Goal: Task Accomplishment & Management: Use online tool/utility

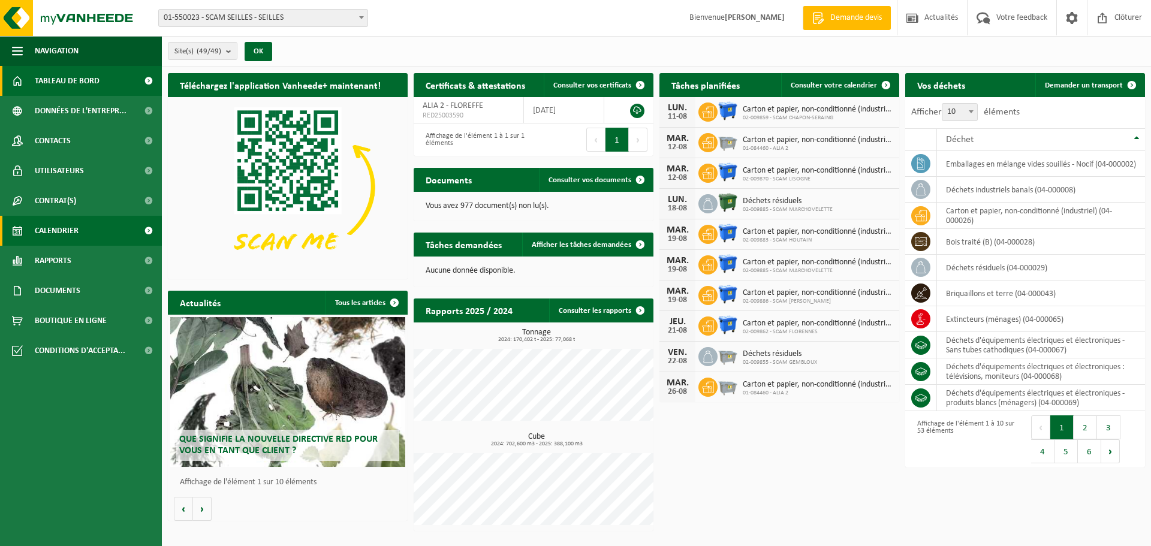
click at [62, 239] on span "Calendrier" at bounding box center [57, 231] width 44 height 30
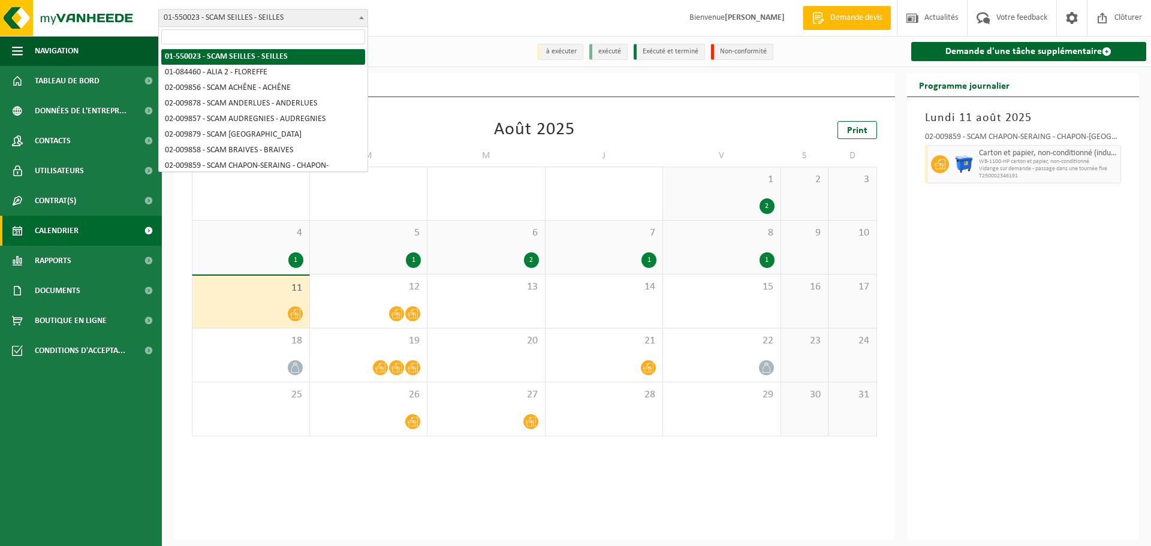
click at [300, 23] on span "01-550023 - SCAM SEILLES - SEILLES" at bounding box center [263, 18] width 209 height 17
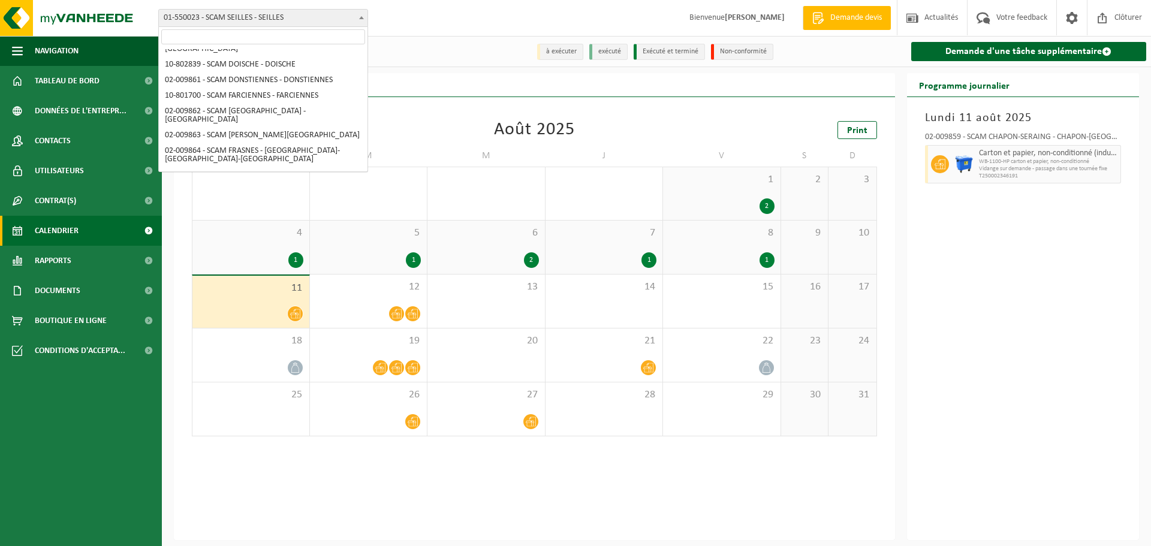
scroll to position [180, 0]
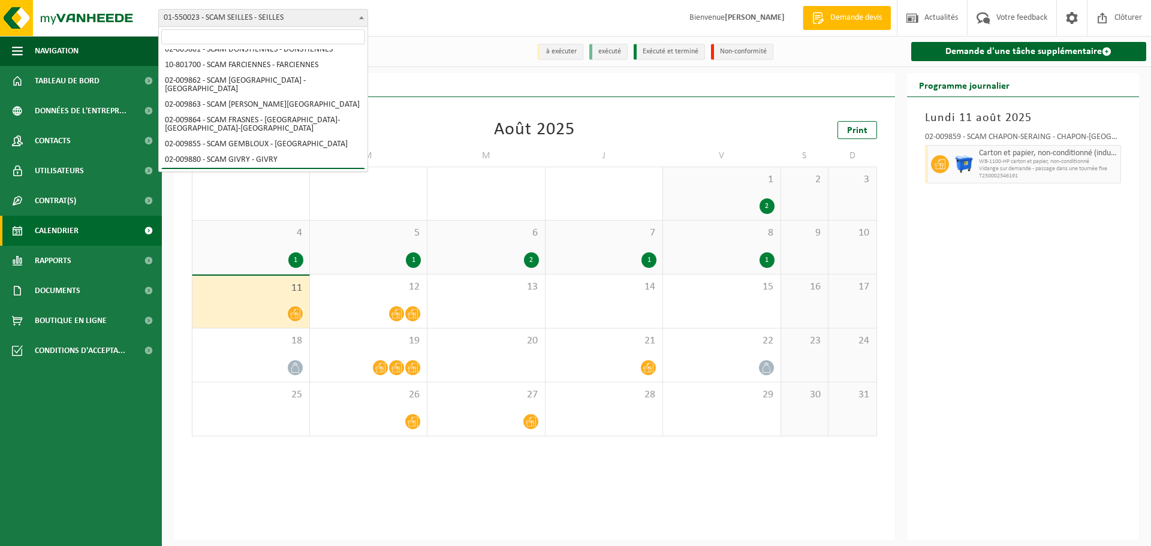
select select "1911"
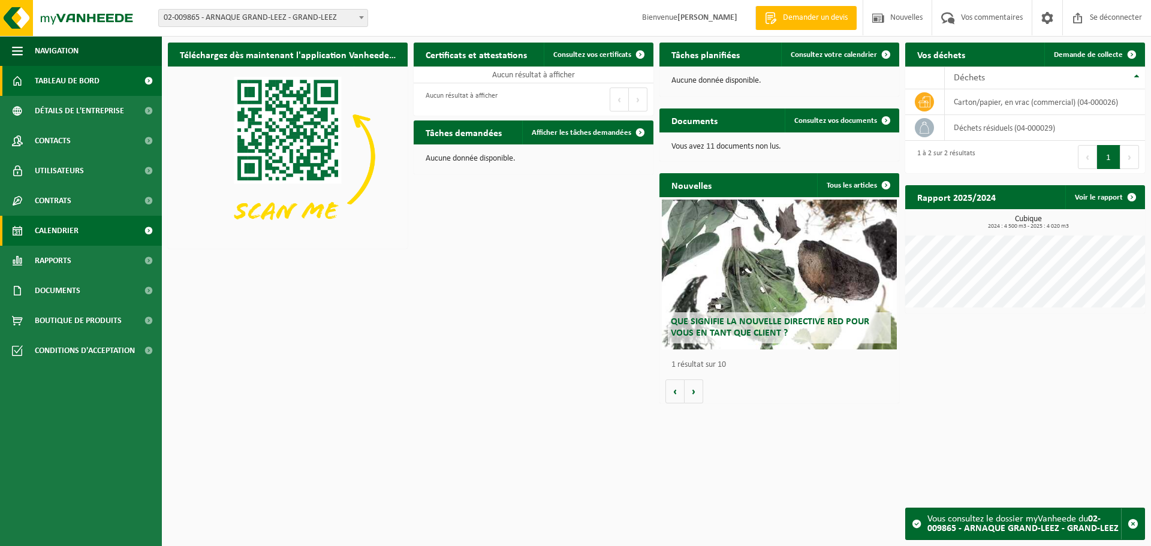
click at [61, 230] on font "Calendrier" at bounding box center [57, 231] width 44 height 9
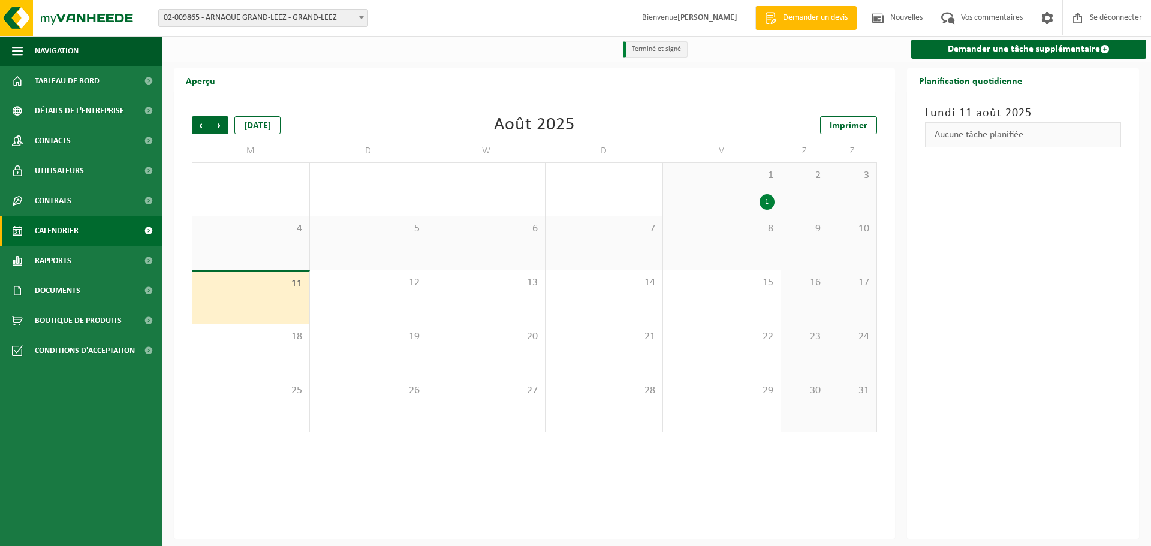
click at [748, 182] on span "1" at bounding box center [722, 175] width 106 height 13
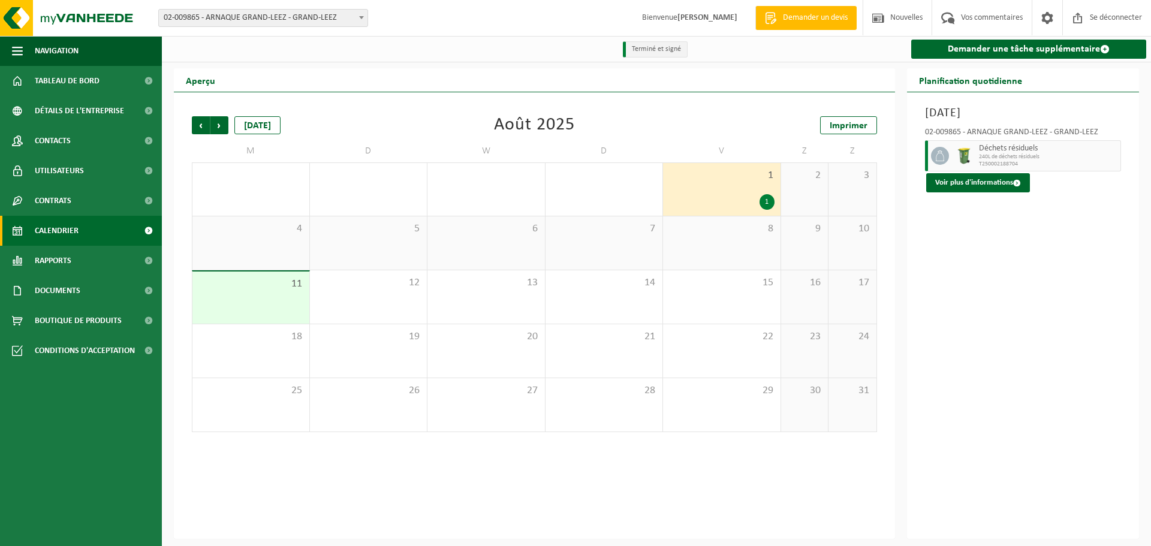
click at [264, 291] on span "11" at bounding box center [250, 284] width 105 height 13
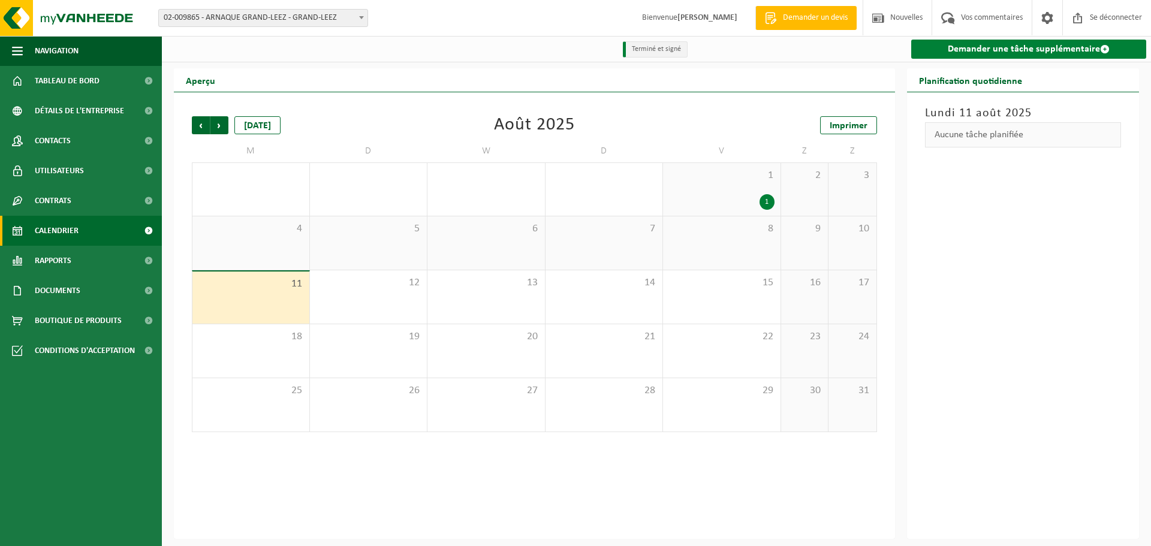
click at [1035, 56] on link "Demander une tâche supplémentaire" at bounding box center [1029, 49] width 236 height 19
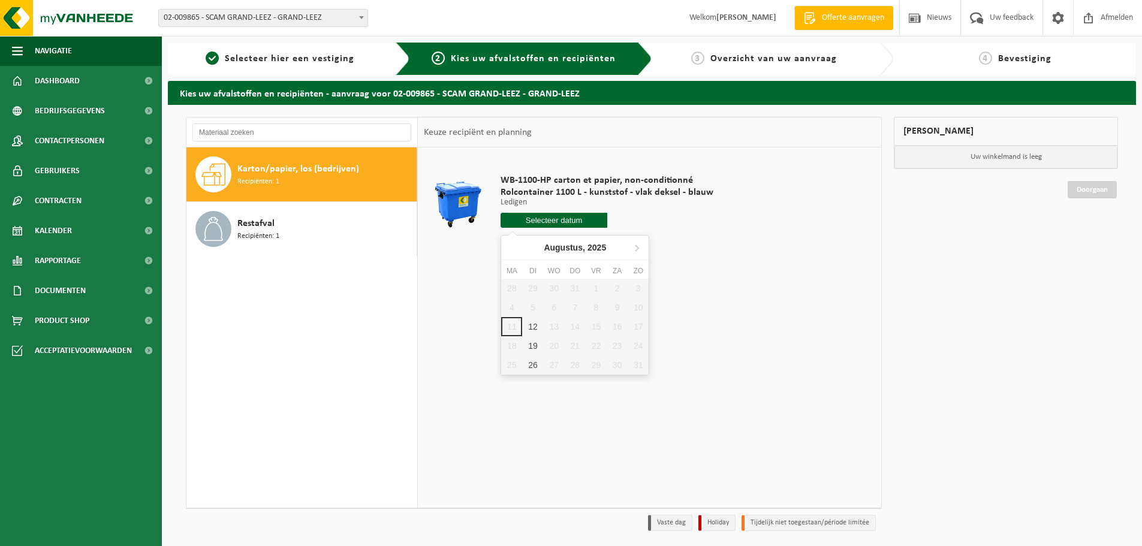
click at [582, 218] on input "text" at bounding box center [554, 220] width 107 height 15
click at [535, 330] on div "12" at bounding box center [532, 326] width 21 height 19
type input "Van 2025-08-12"
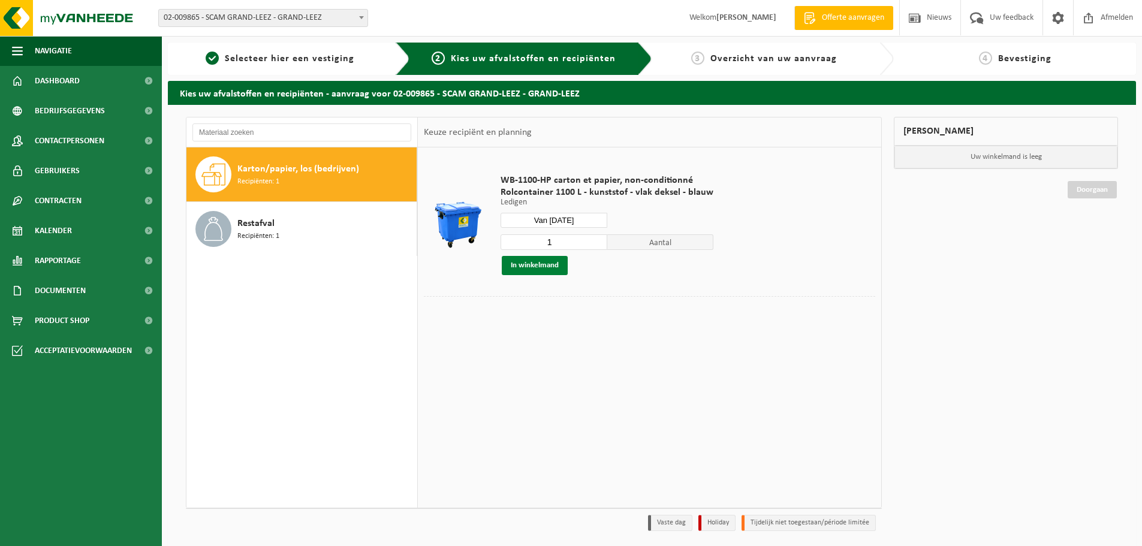
click at [531, 264] on button "In winkelmand" at bounding box center [535, 265] width 66 height 19
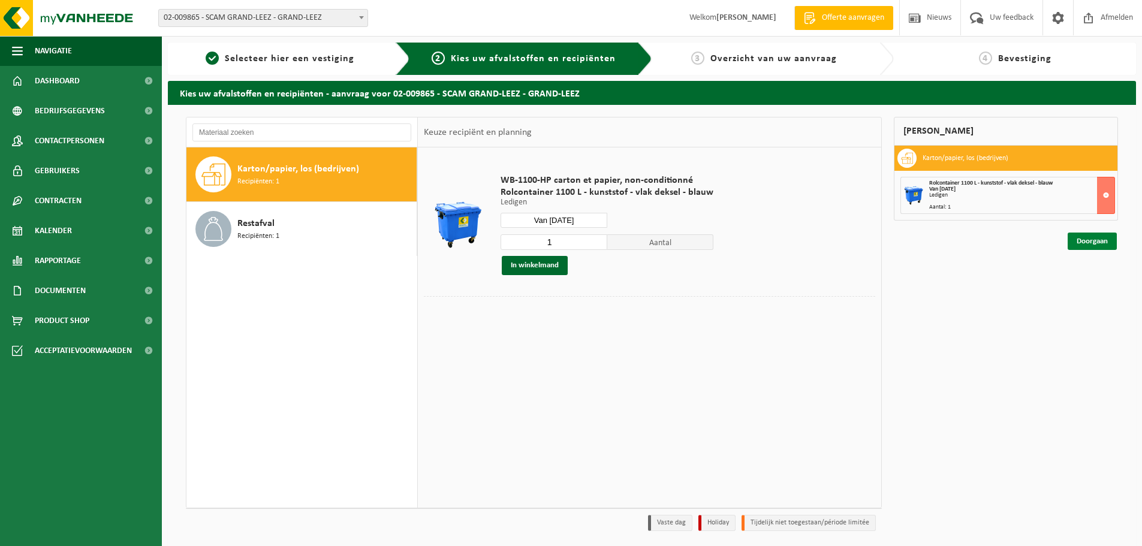
click at [1104, 241] on link "Doorgaan" at bounding box center [1092, 241] width 49 height 17
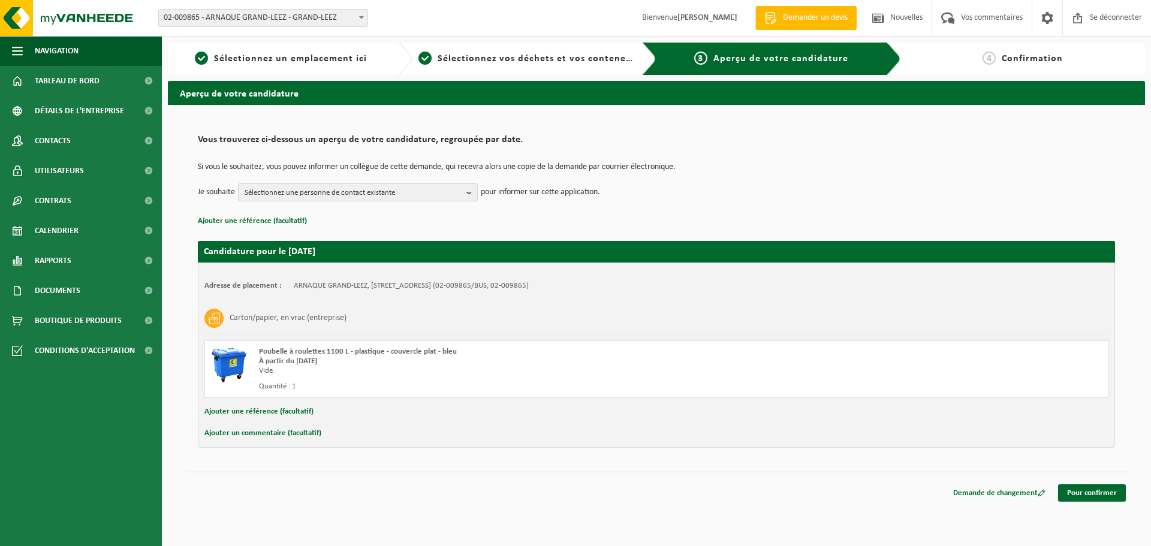
click at [418, 192] on span "Sélectionnez une personne de contact existante" at bounding box center [353, 193] width 217 height 18
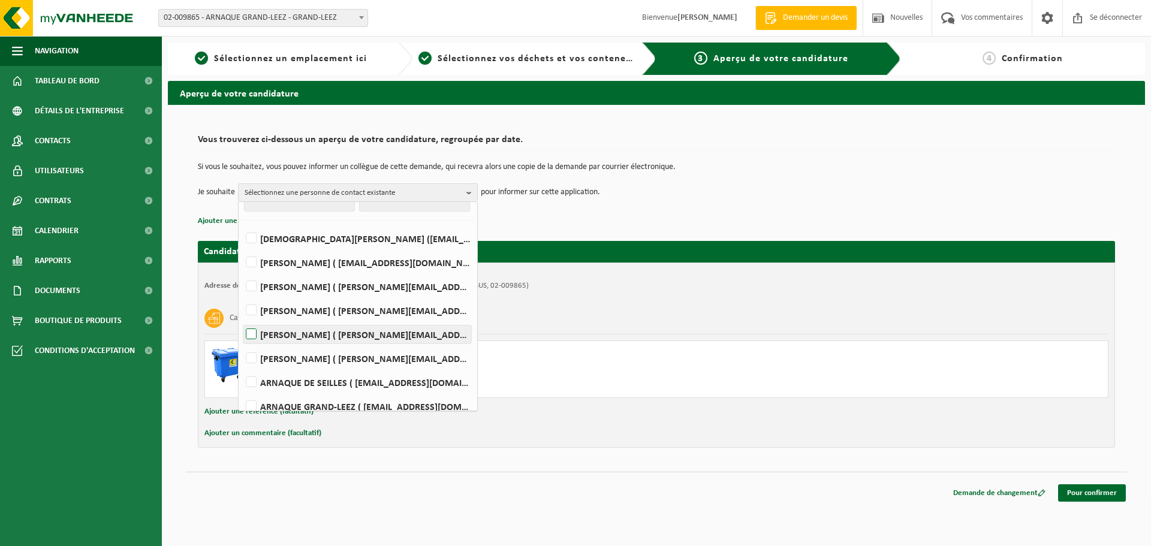
scroll to position [31, 0]
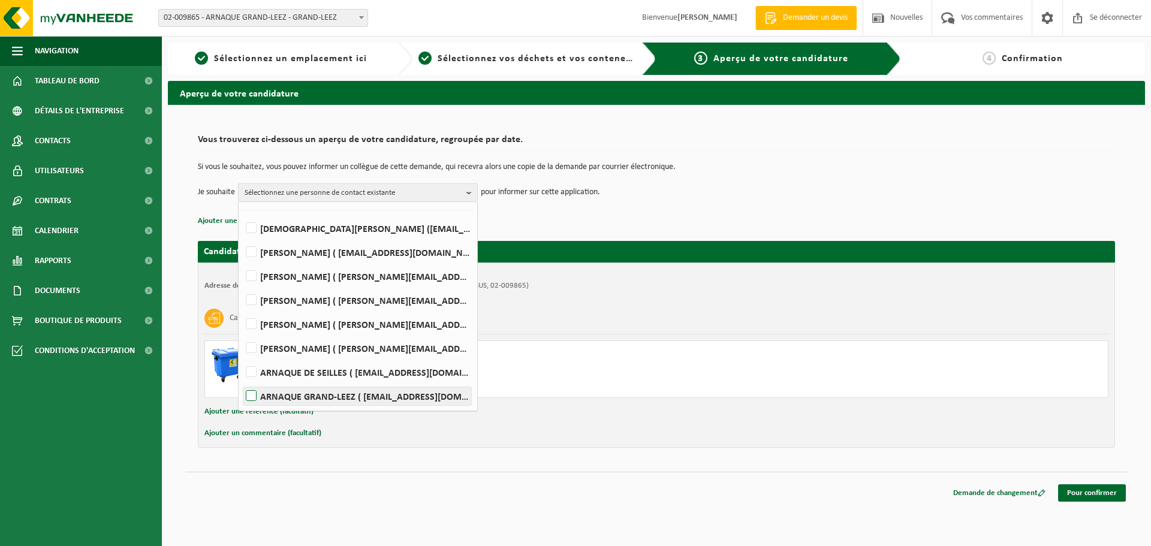
click at [253, 398] on label "ARNAQUE GRAND-LEEZ ( grandleez.scam@scam-sc.be )" at bounding box center [357, 396] width 228 height 18
click at [242, 381] on input "ARNAQUE GRAND-LEEZ ( grandleez.scam@scam-sc.be )" at bounding box center [241, 381] width 1 height 1
checkbox input "true"
click at [734, 200] on td "Je souhaite ARNAQUE GRAND-LEEZ Tout sélectionner Désélectionner tout CHRISTIAN …" at bounding box center [656, 192] width 917 height 18
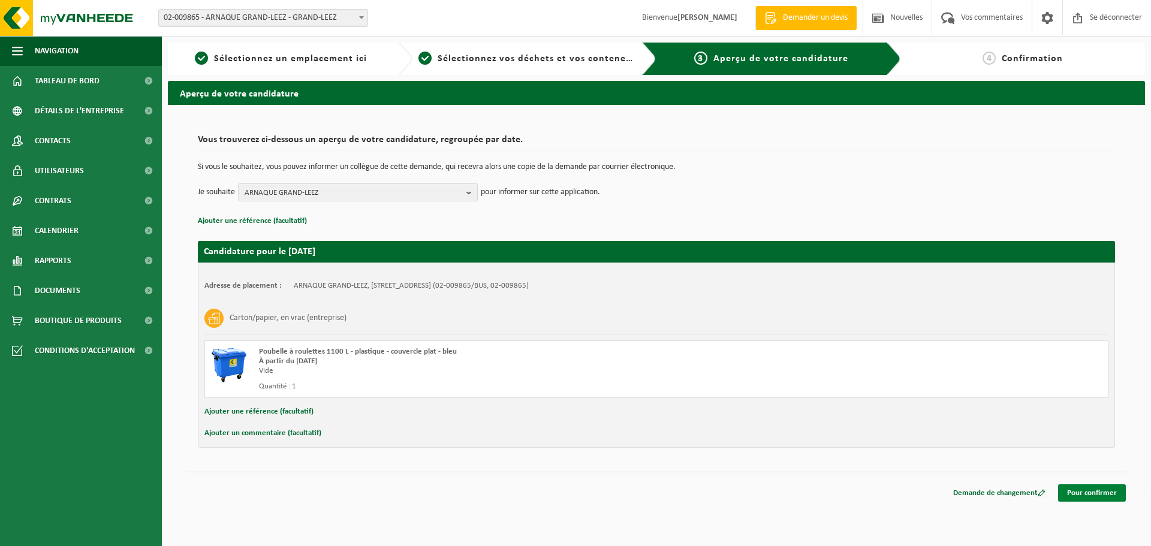
click at [1109, 487] on link "Pour confirmer" at bounding box center [1092, 492] width 68 height 17
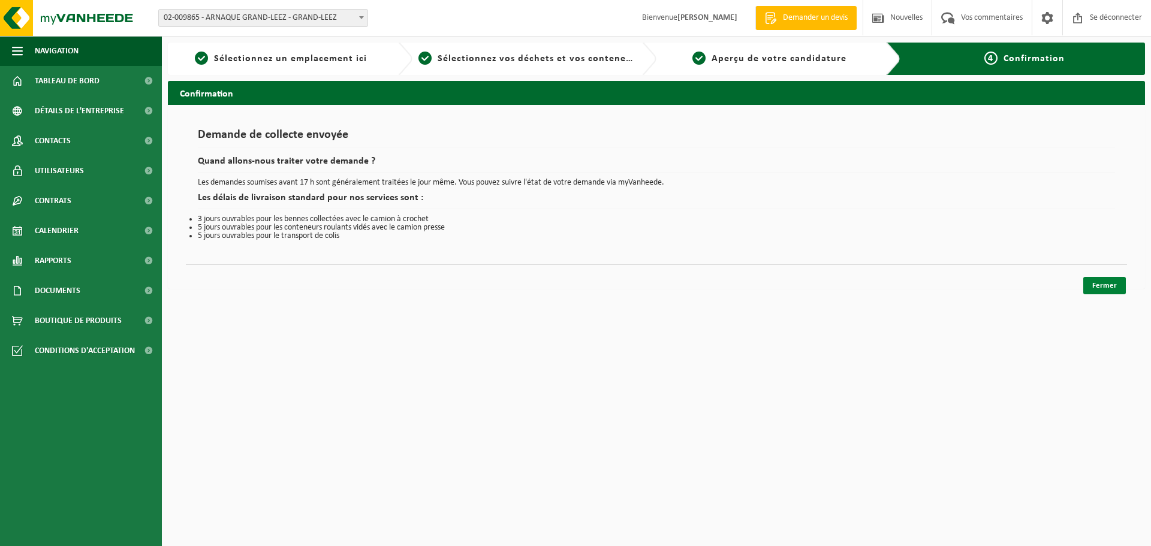
click at [1113, 284] on font "Fermer" at bounding box center [1104, 286] width 25 height 8
